Goal: Navigation & Orientation: Find specific page/section

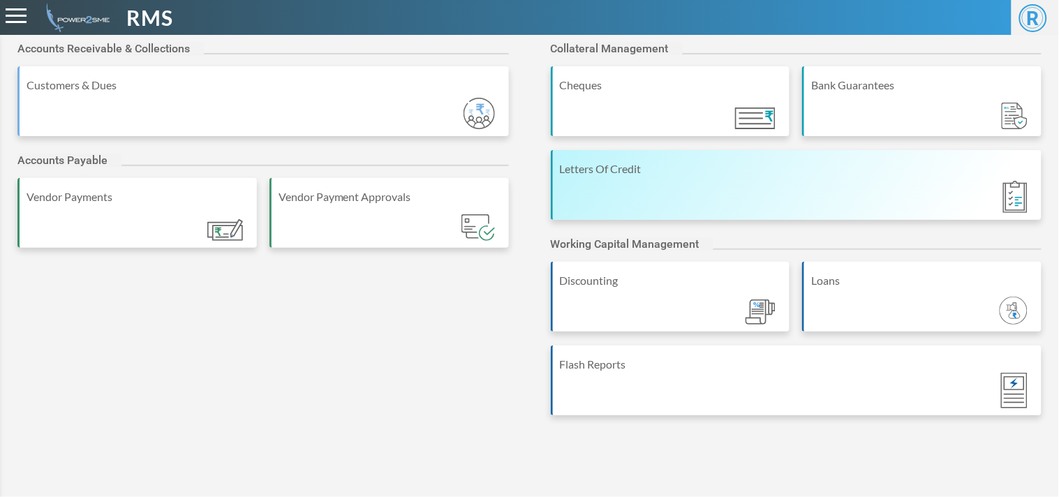
click at [672, 179] on div "Letters Of Credit" at bounding box center [796, 185] width 491 height 70
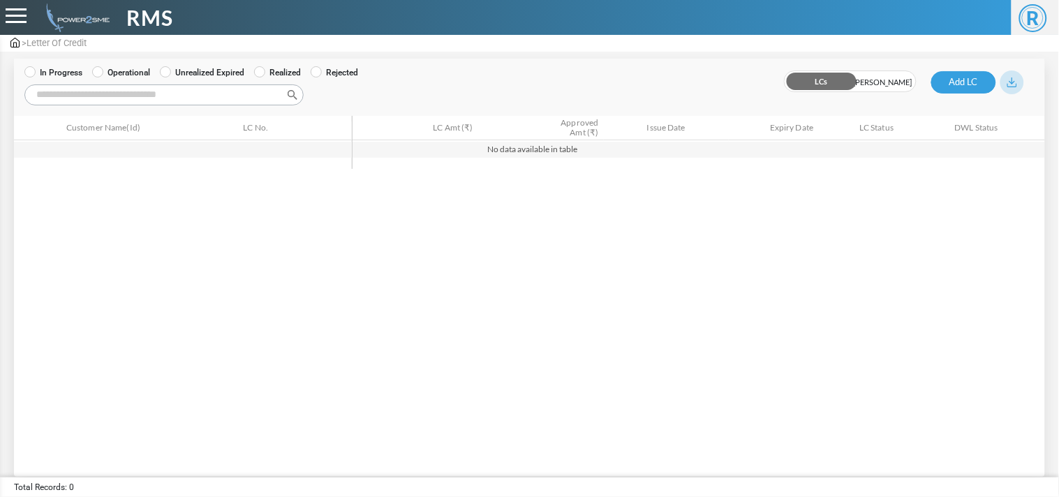
click at [45, 84] on input "Search:" at bounding box center [163, 94] width 279 height 21
click at [12, 42] on img at bounding box center [14, 43] width 9 height 10
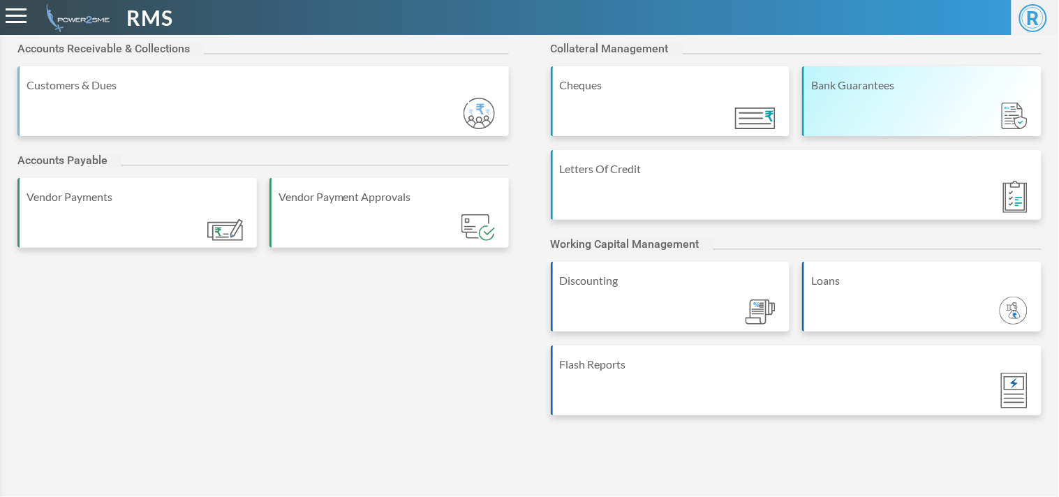
click at [838, 86] on div "Bank Guarantees" at bounding box center [922, 85] width 223 height 17
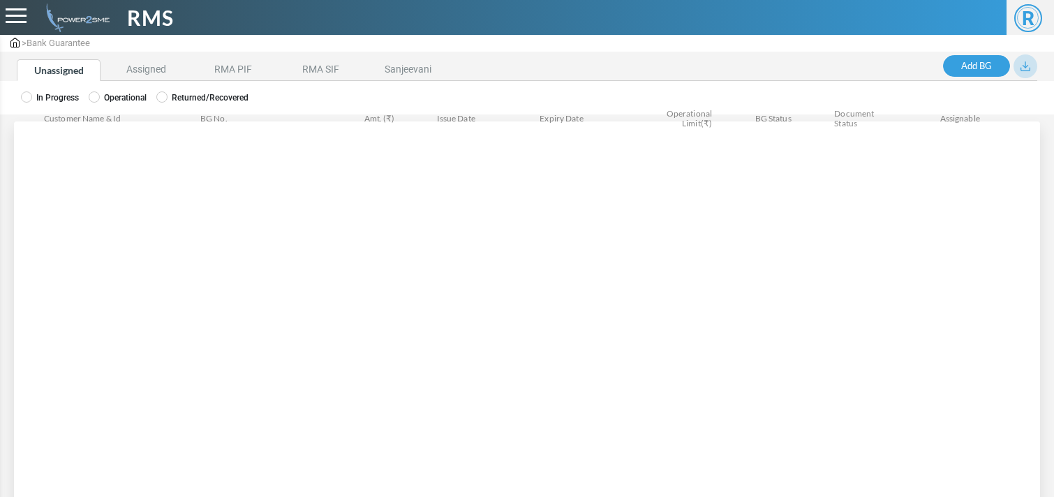
click at [109, 92] on label "Operational" at bounding box center [118, 97] width 58 height 13
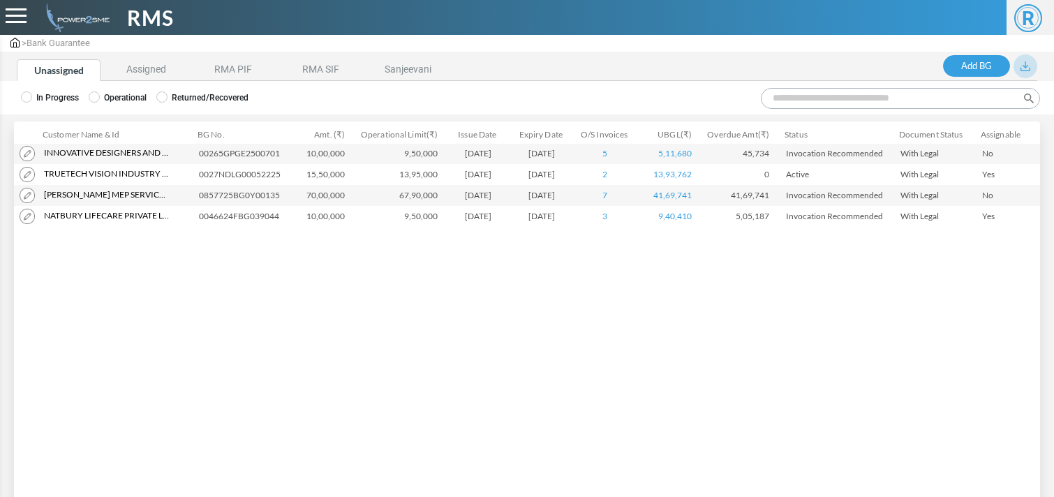
click at [64, 92] on label "In Progress" at bounding box center [50, 97] width 58 height 13
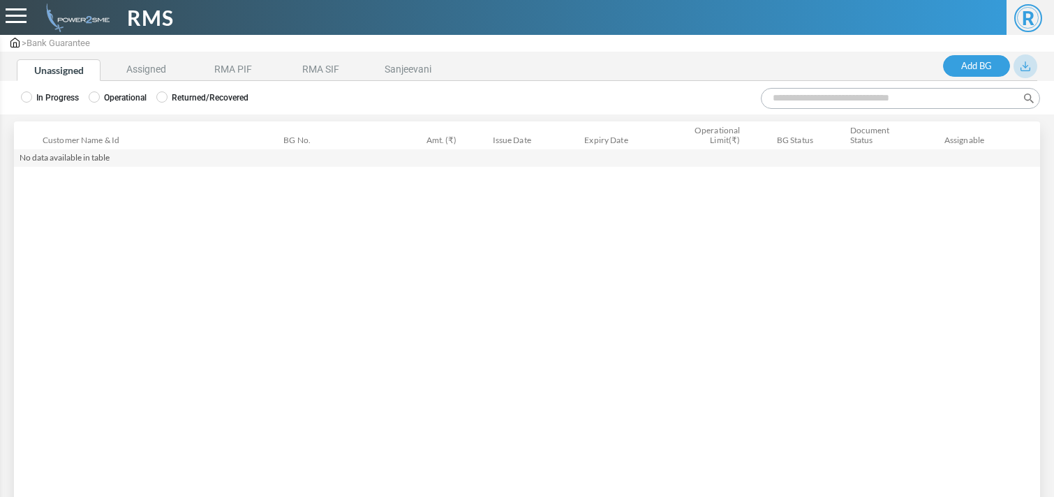
click at [119, 92] on label "Operational" at bounding box center [118, 97] width 58 height 13
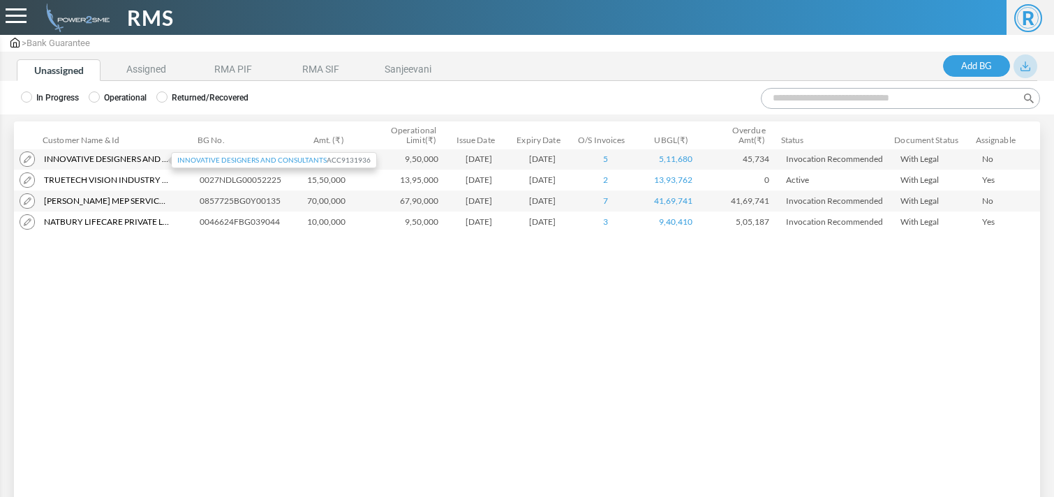
click at [246, 156] on div "Innovative Designers And Consultants ACC9131936" at bounding box center [273, 160] width 193 height 10
click at [259, 149] on td "00265GPGE2500701" at bounding box center [243, 159] width 99 height 21
click at [256, 150] on td "00265GPGE2500701" at bounding box center [243, 159] width 99 height 21
copy td "00265GPGE2500701"
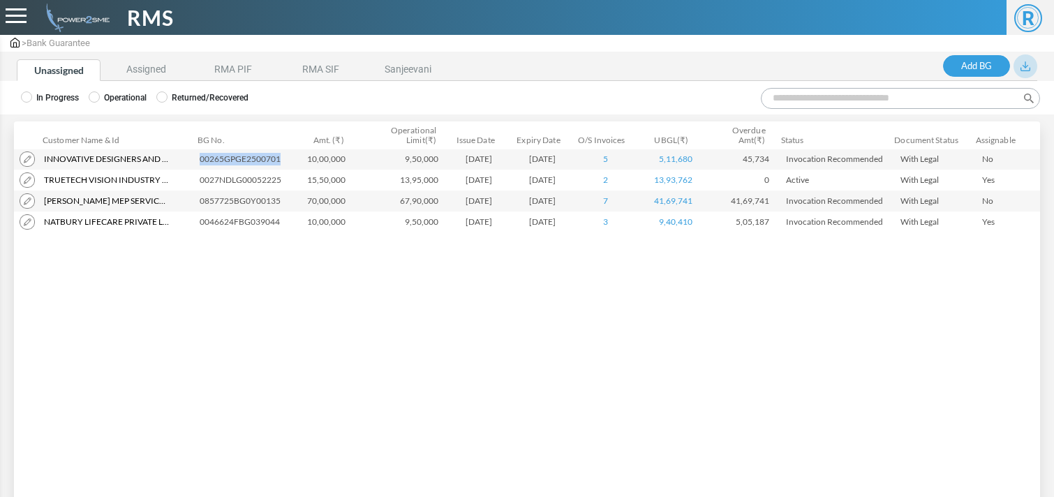
click at [14, 43] on img at bounding box center [14, 43] width 9 height 10
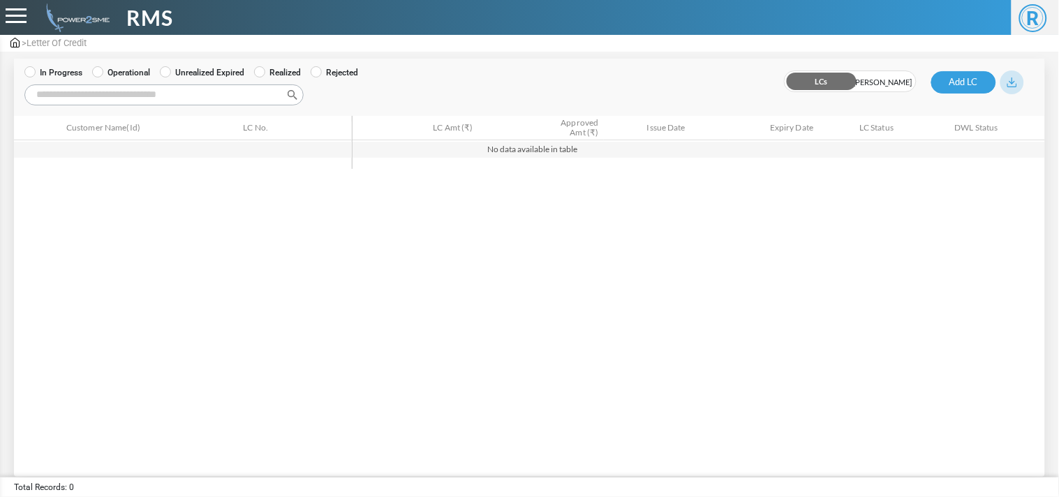
click at [883, 74] on span "[PERSON_NAME]" at bounding box center [883, 82] width 66 height 22
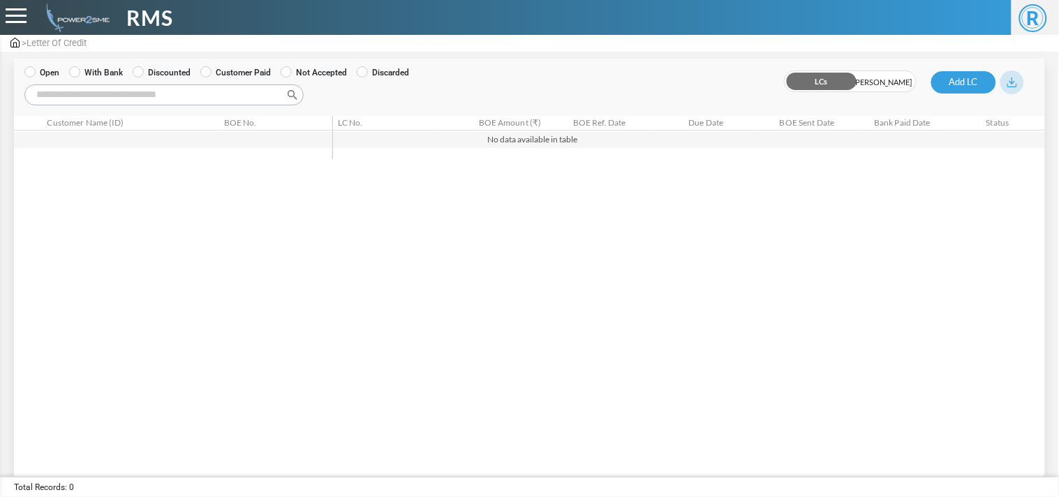
click at [116, 67] on label "With Bank" at bounding box center [96, 72] width 54 height 13
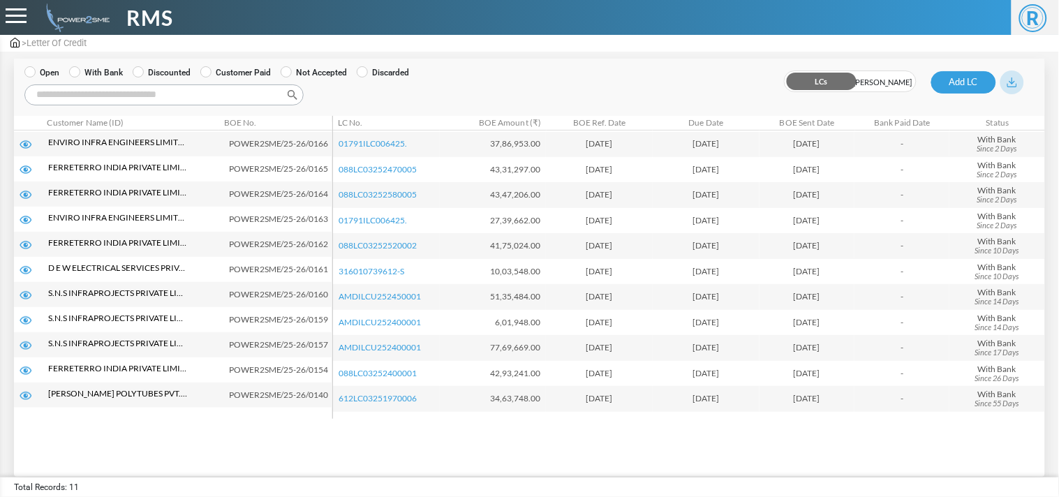
click at [179, 75] on label "Discounted" at bounding box center [162, 72] width 58 height 13
